Goal: Task Accomplishment & Management: Use online tool/utility

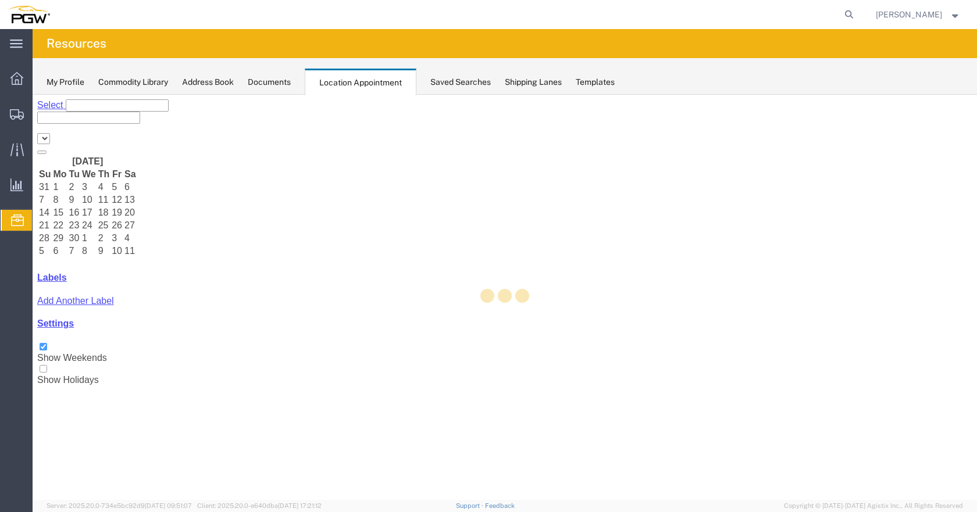
select select "28253"
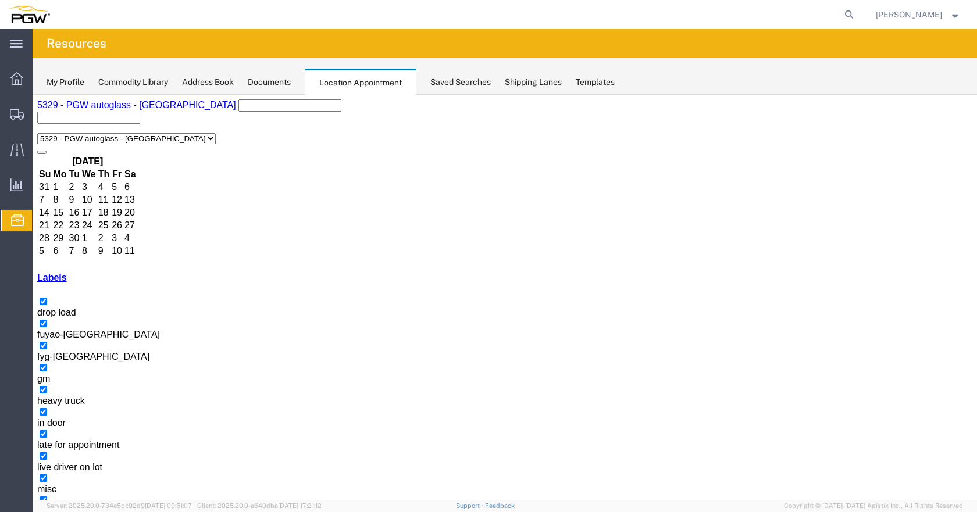
drag, startPoint x: 454, startPoint y: 276, endPoint x: 628, endPoint y: 293, distance: 174.7
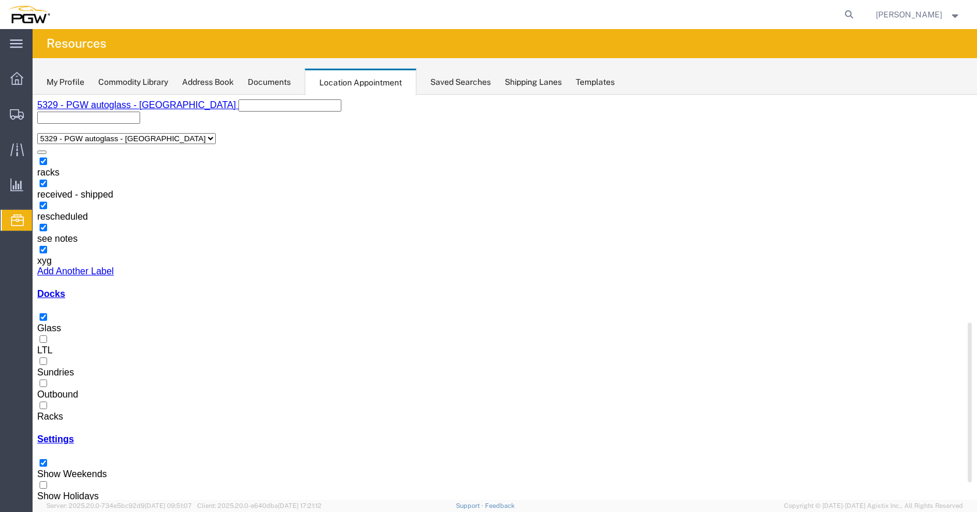
scroll to position [369, 0]
drag, startPoint x: 181, startPoint y: 279, endPoint x: 40, endPoint y: 400, distance: 186.4
click at [49, 412] on div at bounding box center [504, 412] width 935 height 0
click at [47, 402] on input "Racks" at bounding box center [44, 406] width 8 height 8
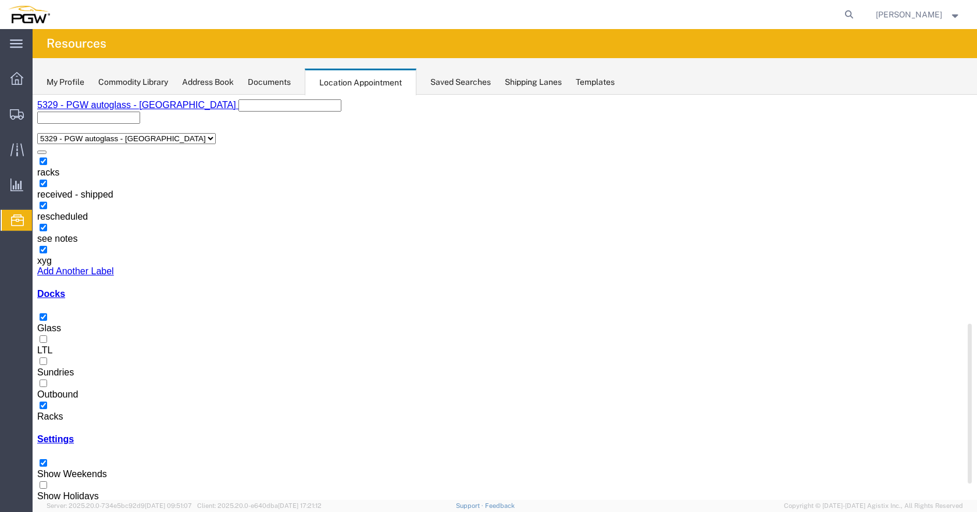
click at [45, 323] on div at bounding box center [504, 323] width 935 height 0
click at [45, 317] on input "Glass" at bounding box center [44, 317] width 8 height 8
drag, startPoint x: 48, startPoint y: 312, endPoint x: 52, endPoint y: 386, distance: 74.0
click at [48, 323] on div at bounding box center [504, 323] width 935 height 0
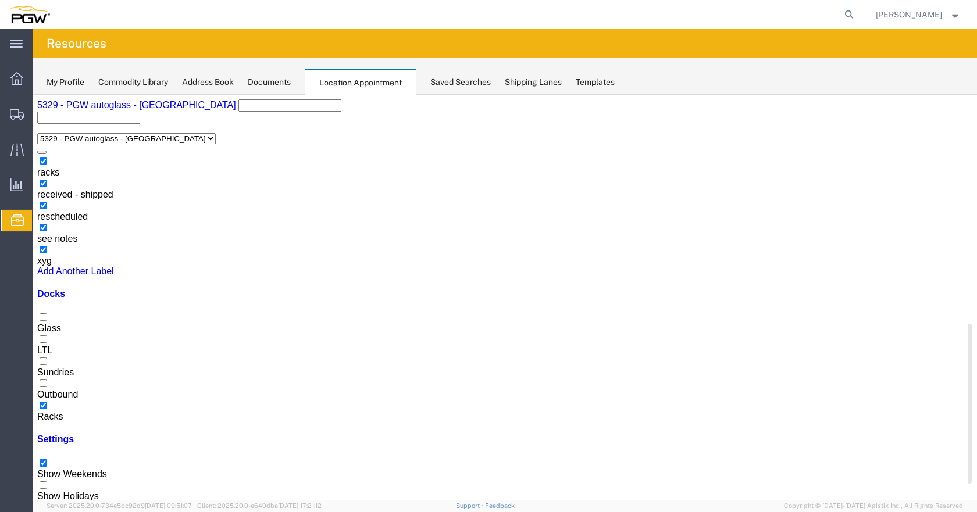
click at [47, 313] on input "Glass" at bounding box center [44, 317] width 8 height 8
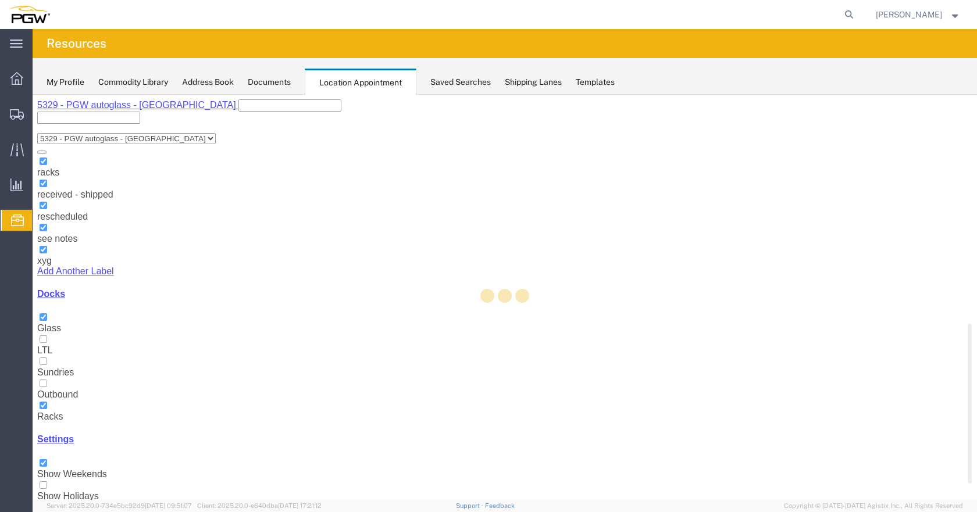
click at [49, 387] on div at bounding box center [505, 297] width 944 height 405
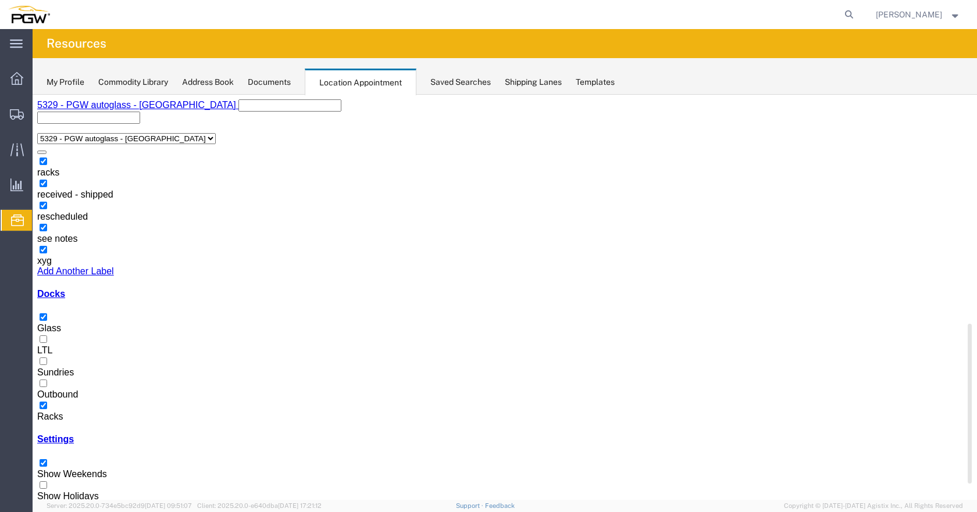
drag, startPoint x: 54, startPoint y: 384, endPoint x: 117, endPoint y: 398, distance: 64.2
click at [54, 412] on div at bounding box center [504, 412] width 935 height 0
click at [47, 402] on input "Racks" at bounding box center [44, 406] width 8 height 8
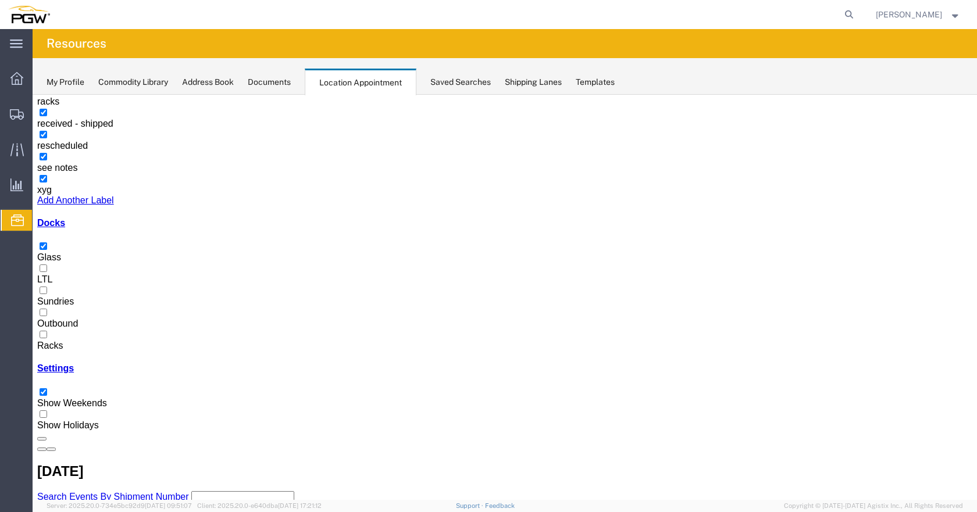
scroll to position [73, 0]
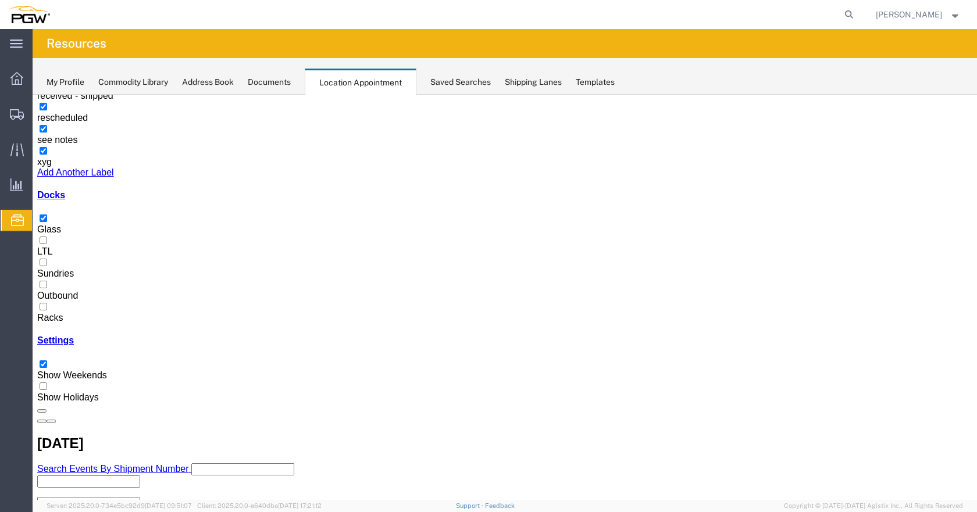
scroll to position [124, 0]
